Goal: Task Accomplishment & Management: Use online tool/utility

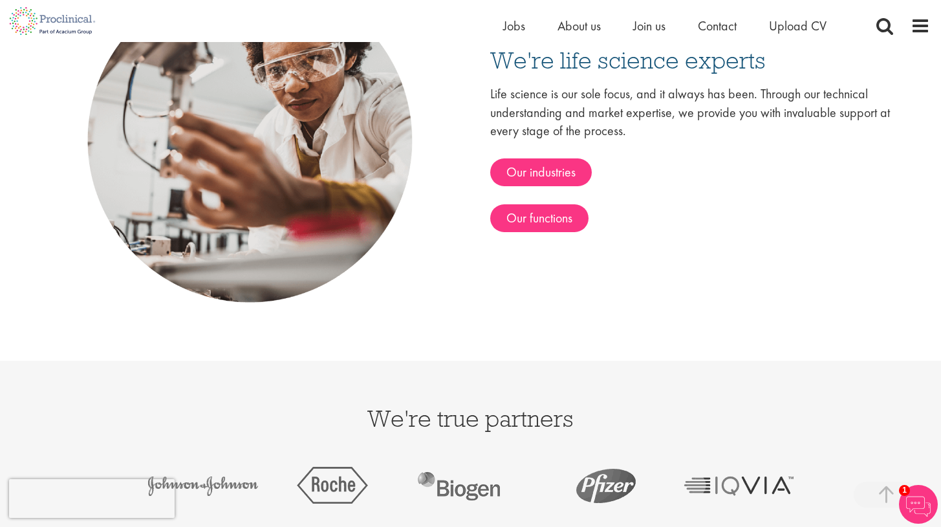
scroll to position [2134, 0]
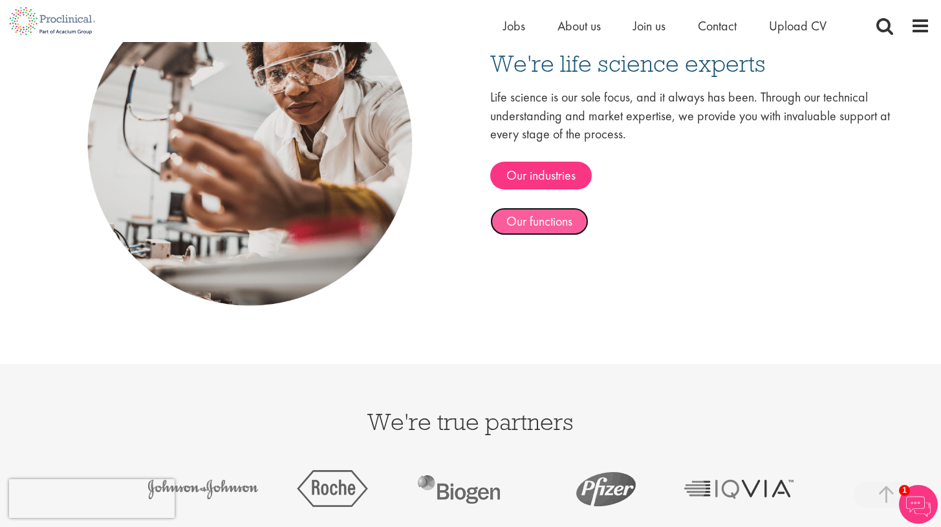
click at [523, 224] on link "Our functions" at bounding box center [539, 222] width 98 height 28
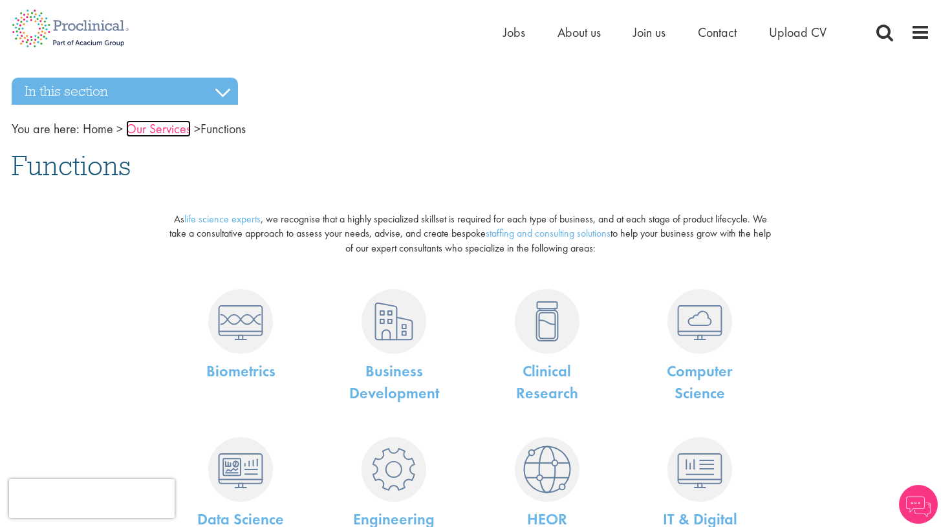
click at [175, 129] on link "Our Services" at bounding box center [158, 128] width 65 height 17
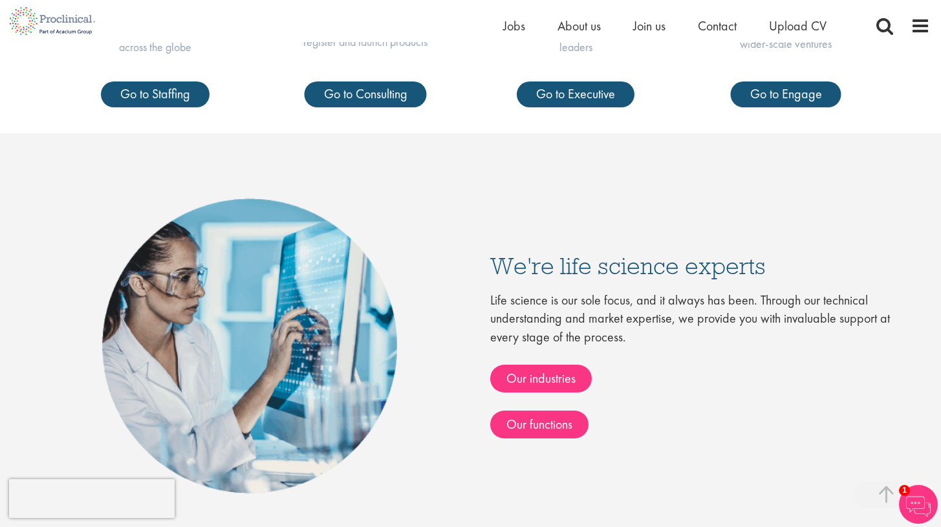
scroll to position [711, 0]
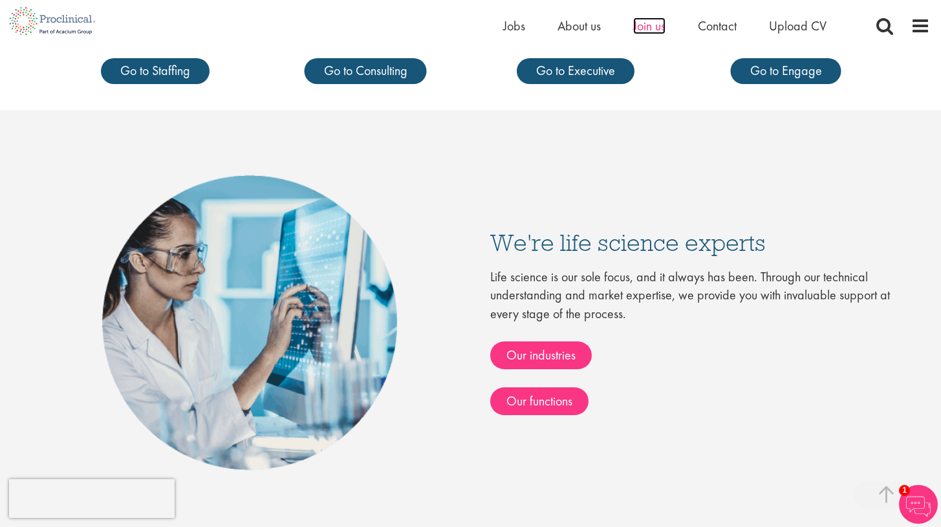
click at [651, 28] on span "Join us" at bounding box center [649, 25] width 32 height 17
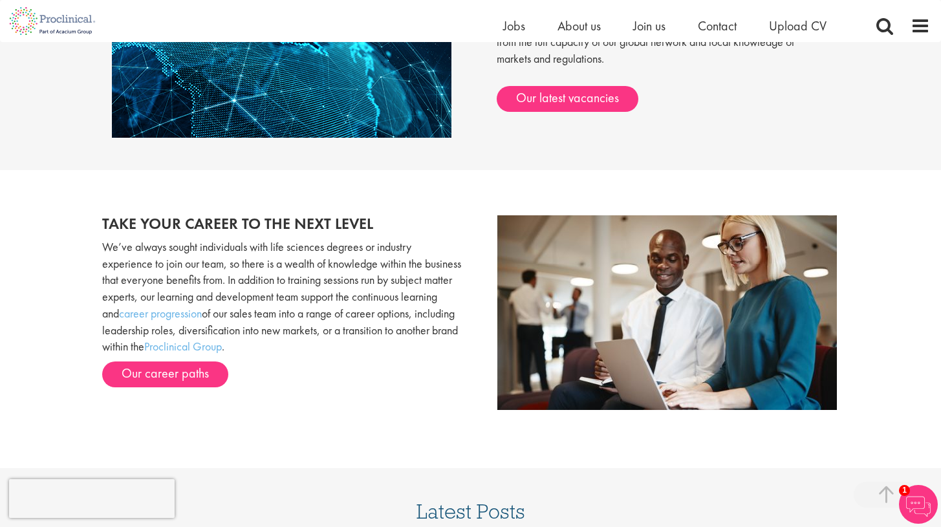
scroll to position [1164, 0]
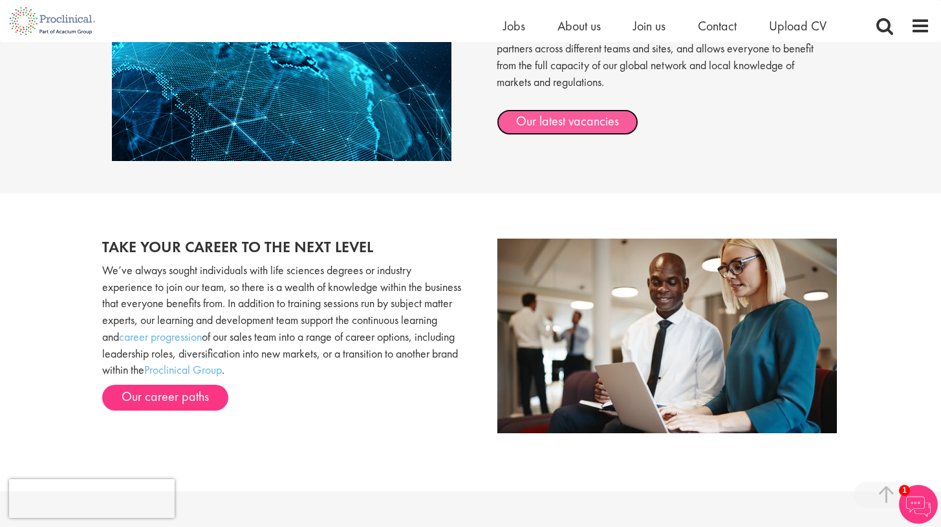
click at [536, 127] on link "Our latest vacancies" at bounding box center [568, 122] width 142 height 26
